Goal: Navigation & Orientation: Find specific page/section

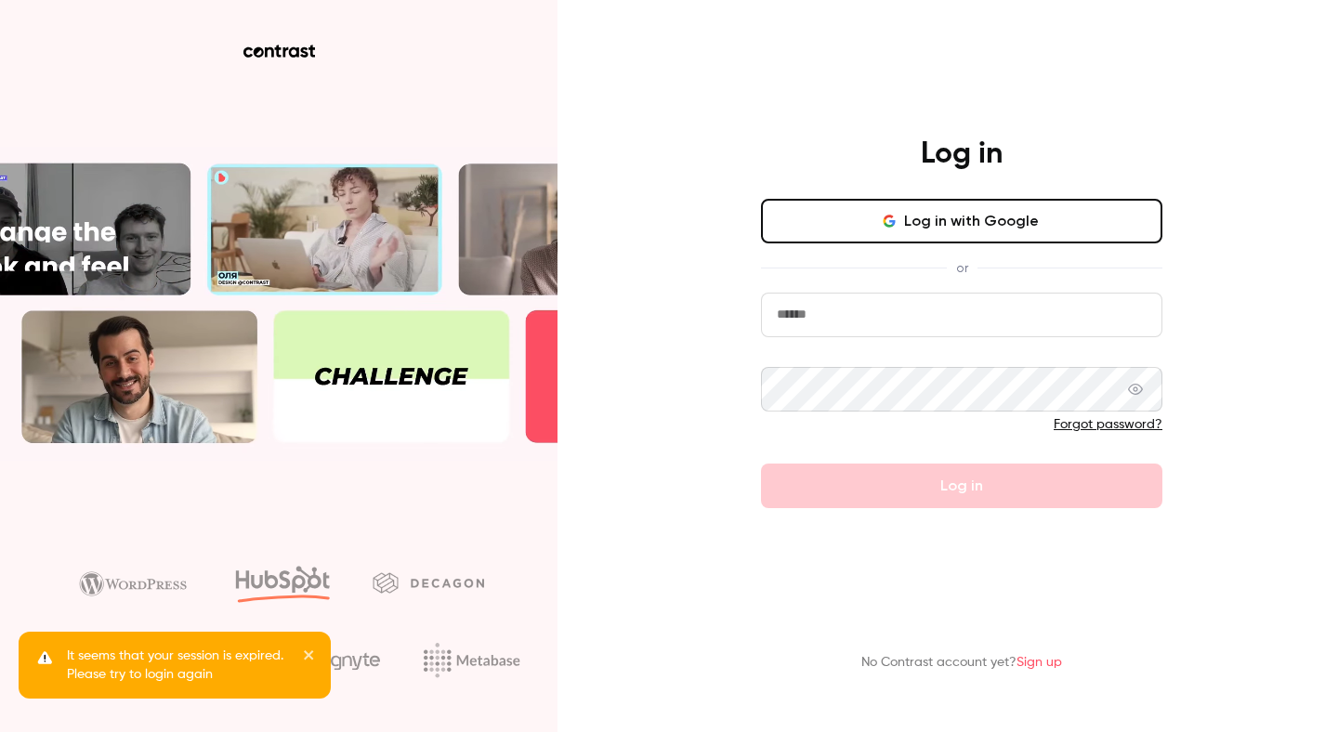
click at [937, 320] on input "email" at bounding box center [961, 315] width 401 height 45
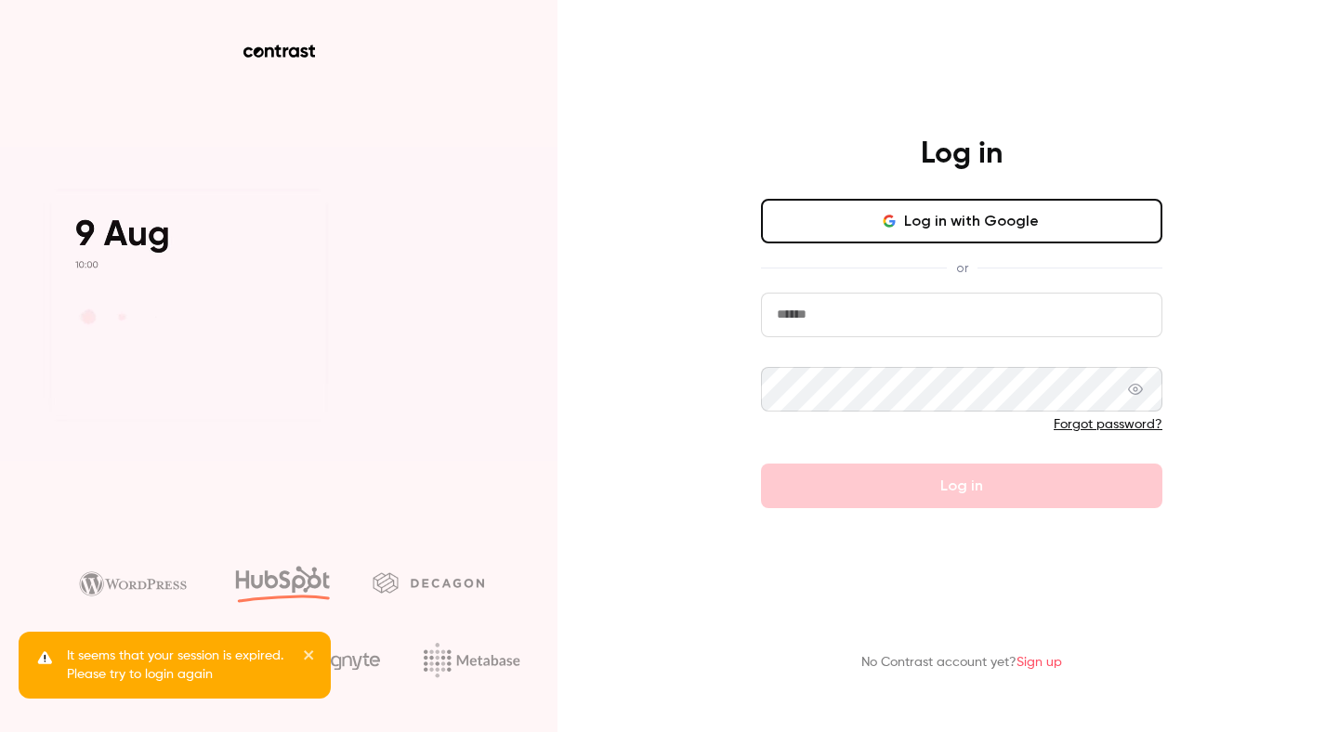
click at [0, 731] on com-1password-button at bounding box center [0, 732] width 0 height 0
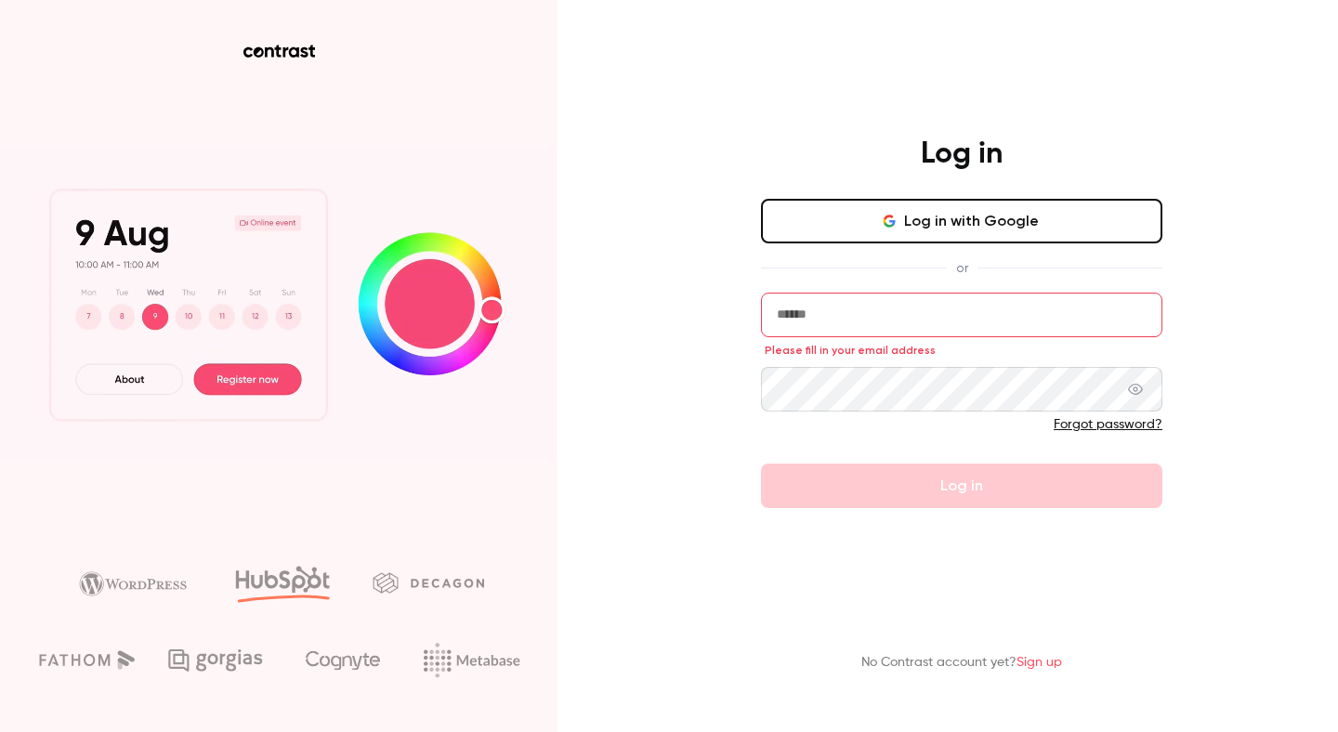
type input "**********"
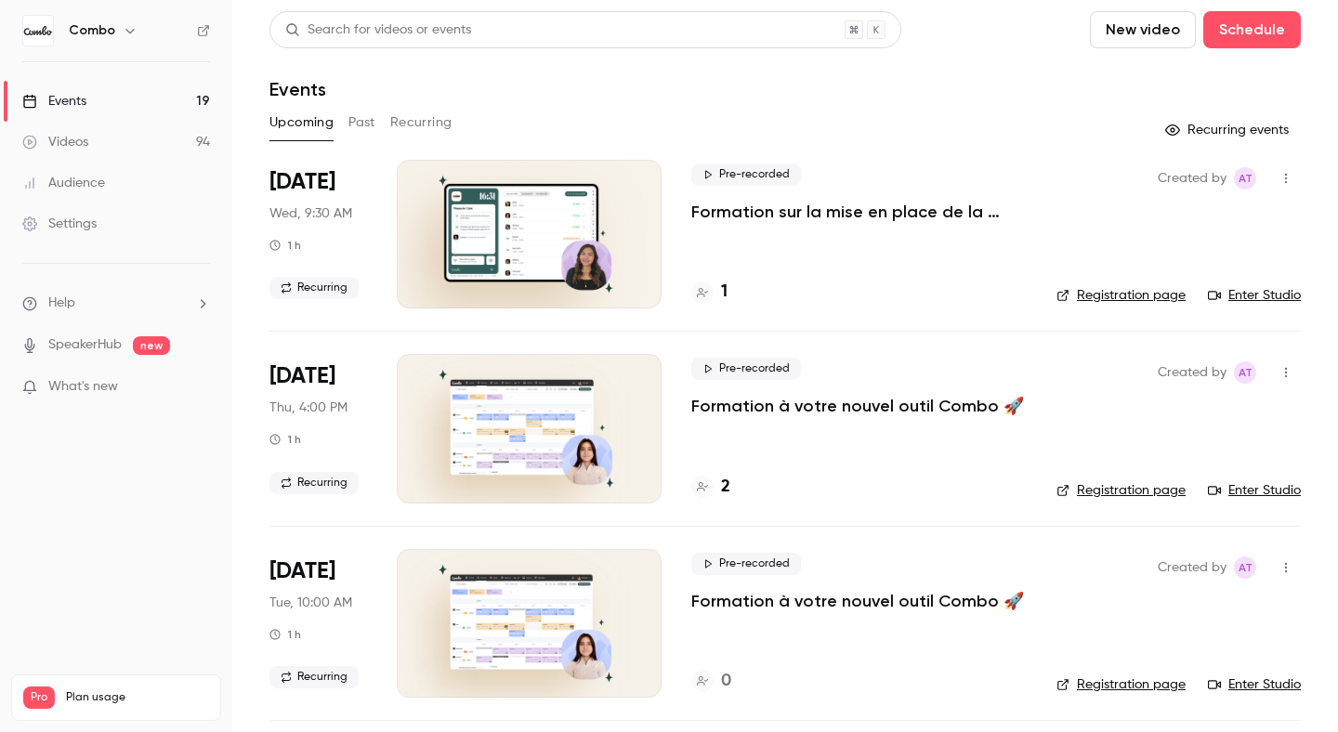
click at [1222, 294] on link "Enter Studio" at bounding box center [1254, 295] width 93 height 19
